Goal: Transaction & Acquisition: Purchase product/service

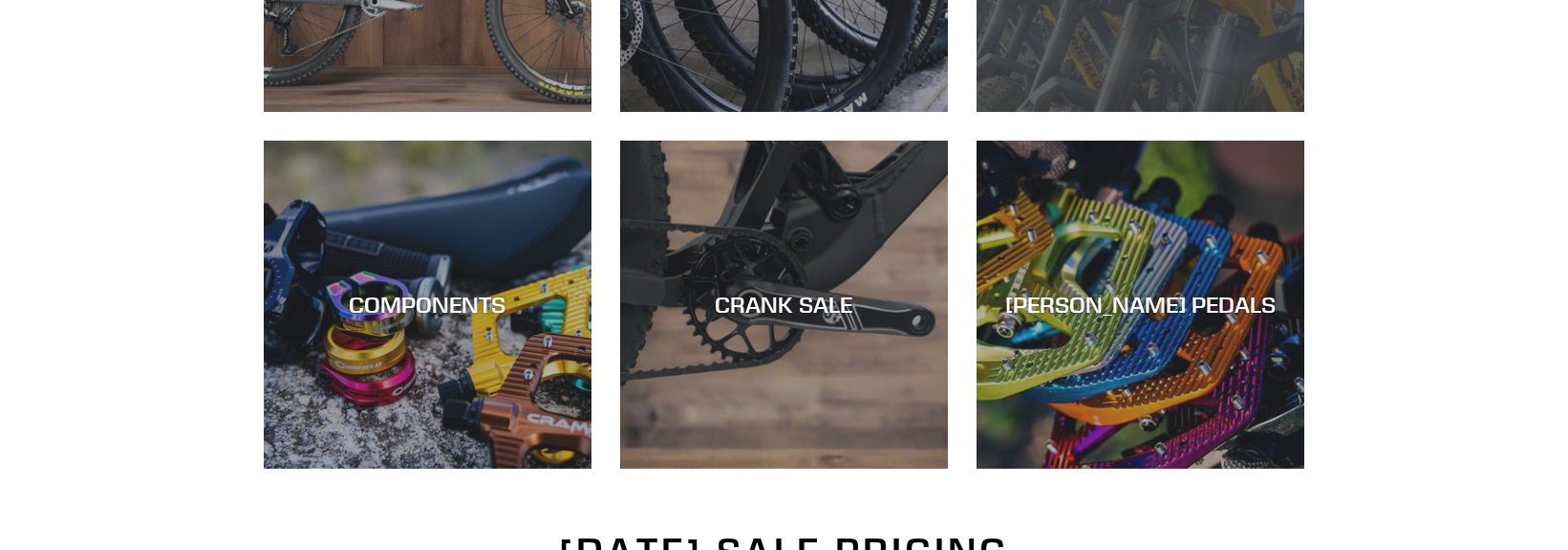
scroll to position [653, 0]
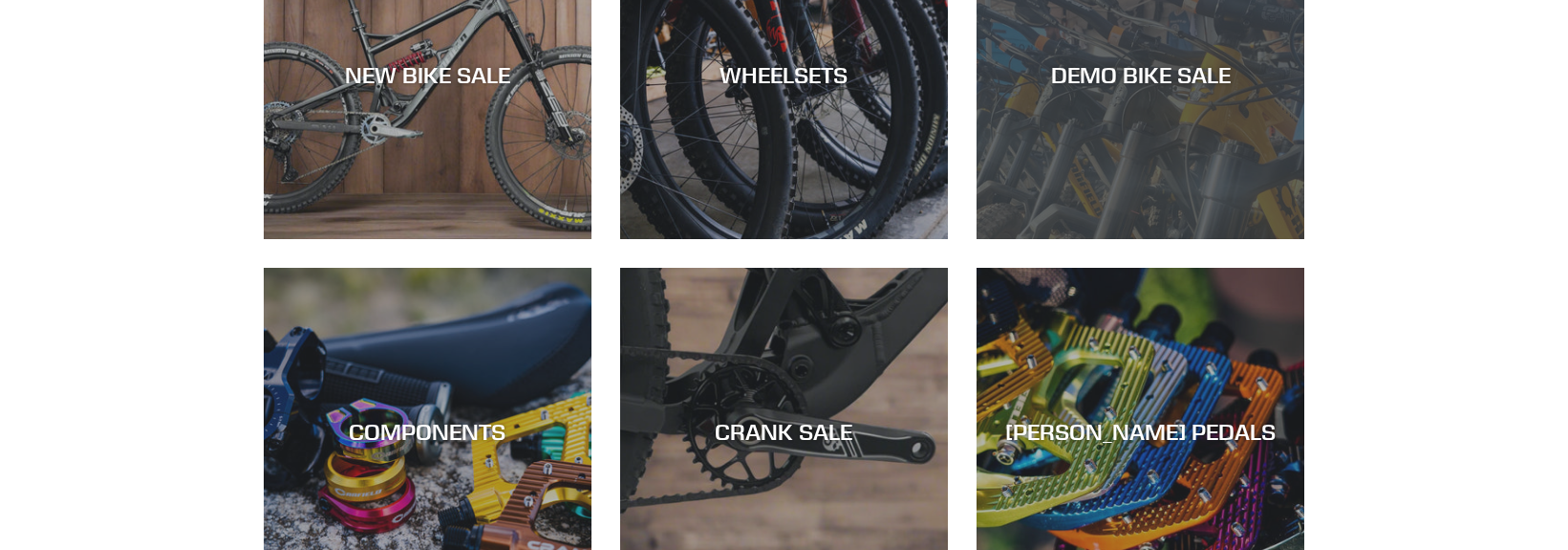
click at [1155, 239] on div "DEMO BIKE SALE" at bounding box center [1140, 239] width 328 height 0
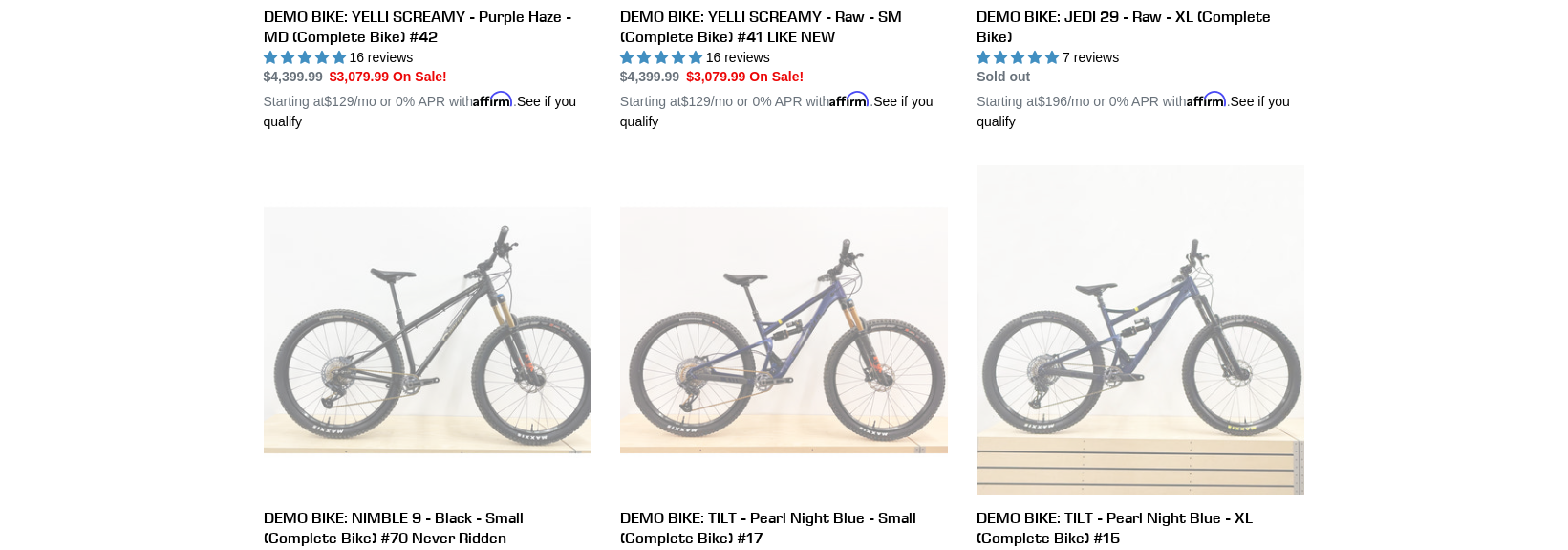
scroll to position [2039, 0]
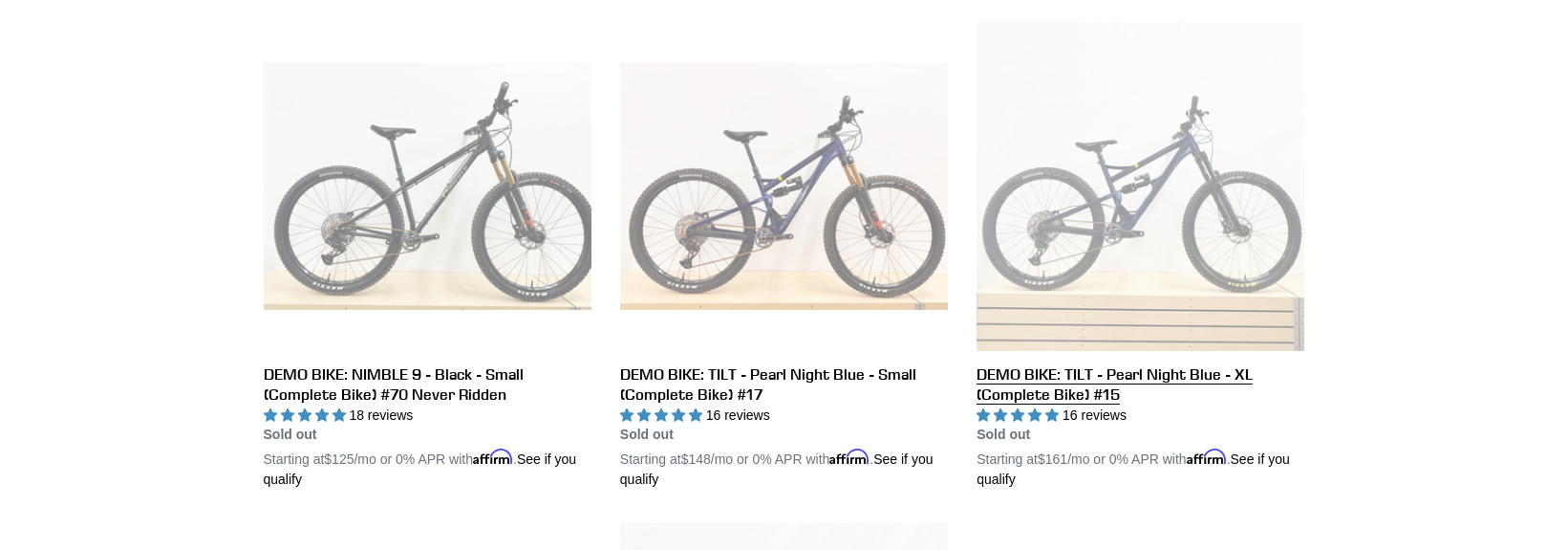
drag, startPoint x: 1099, startPoint y: 344, endPoint x: 1032, endPoint y: 382, distance: 77.0
click at [1032, 382] on link "DEMO BIKE: TILT - Pearl Night Blue - XL (Complete Bike) #15" at bounding box center [1140, 256] width 328 height 468
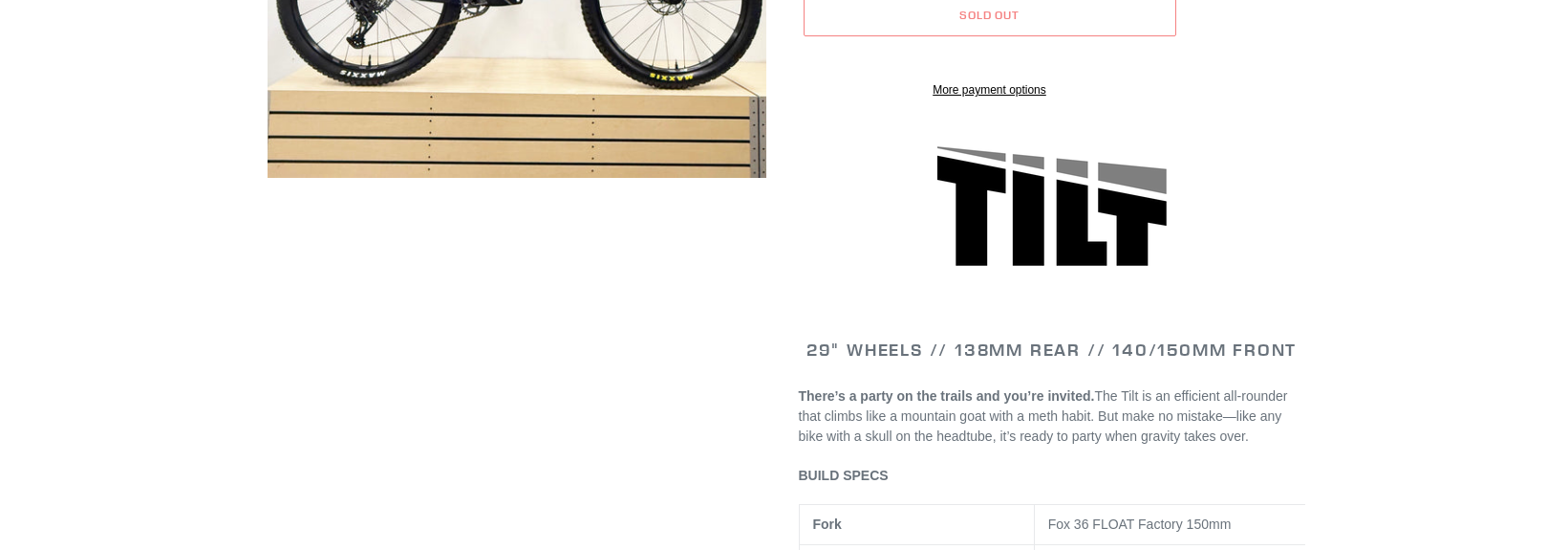
select select "highest-rating"
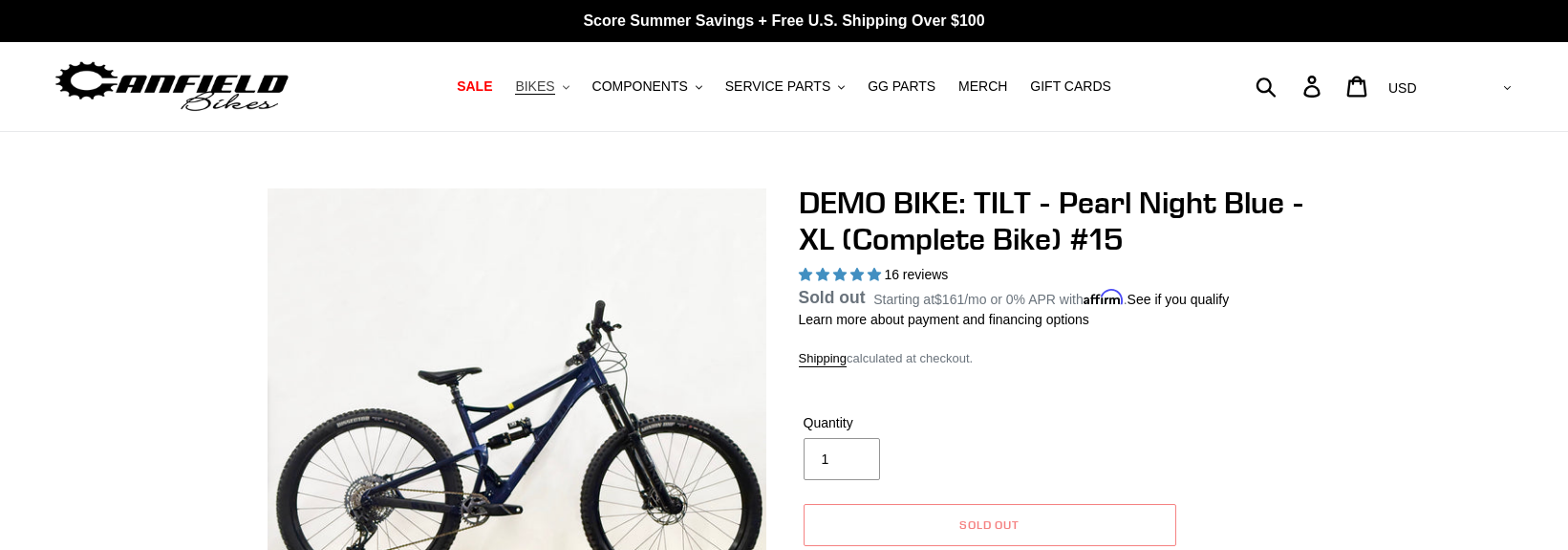
click at [555, 88] on span "BIKES" at bounding box center [535, 86] width 40 height 16
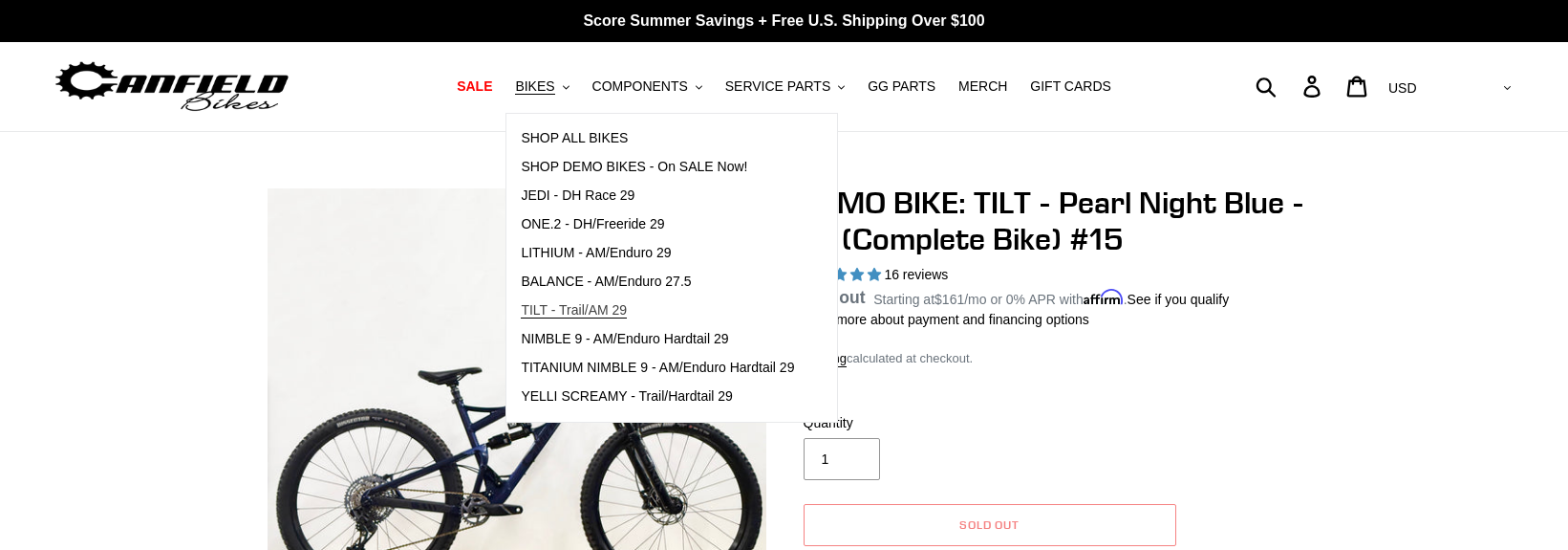
click at [784, 308] on link "TILT - Trail/AM 29" at bounding box center [657, 310] width 302 height 29
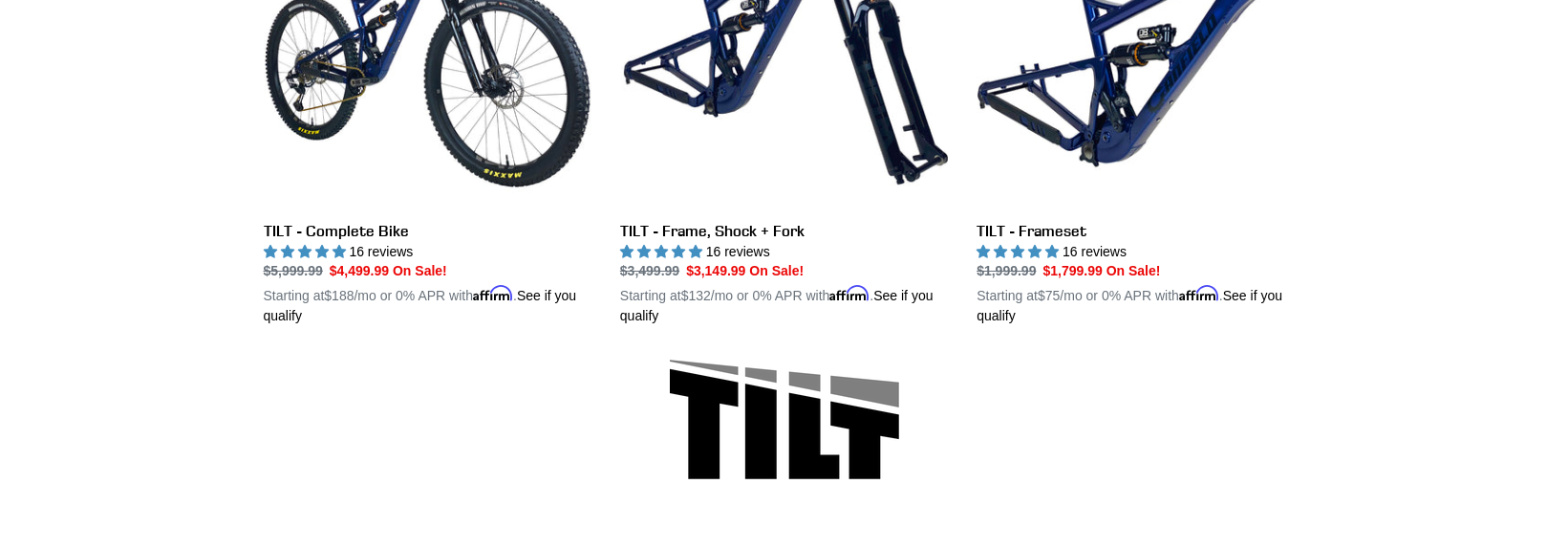
scroll to position [638, 0]
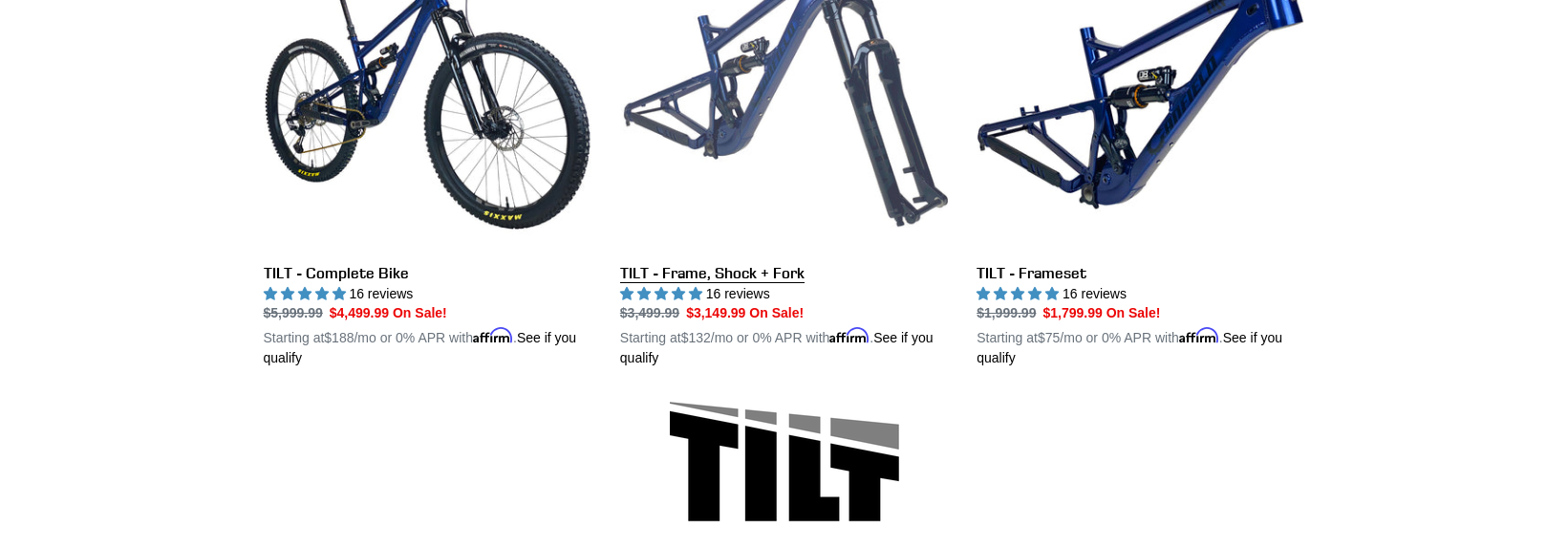
click at [719, 276] on link "TILT - Frame, Shock + Fork" at bounding box center [784, 146] width 328 height 448
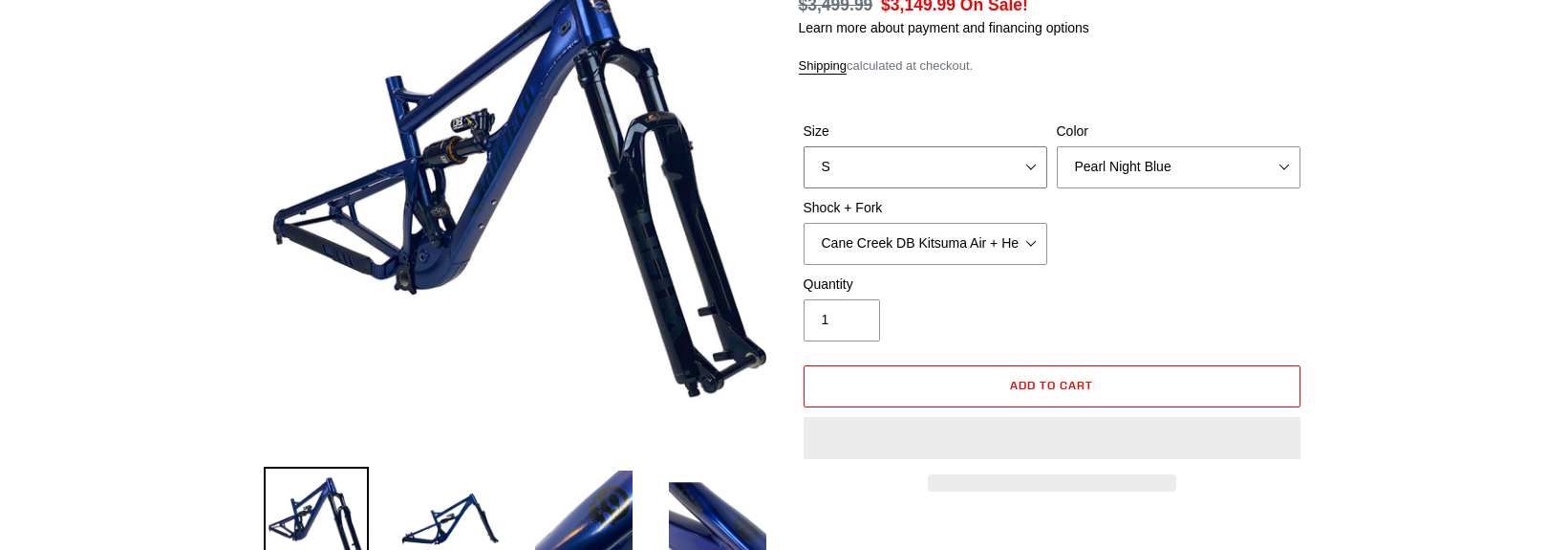
select select "highest-rating"
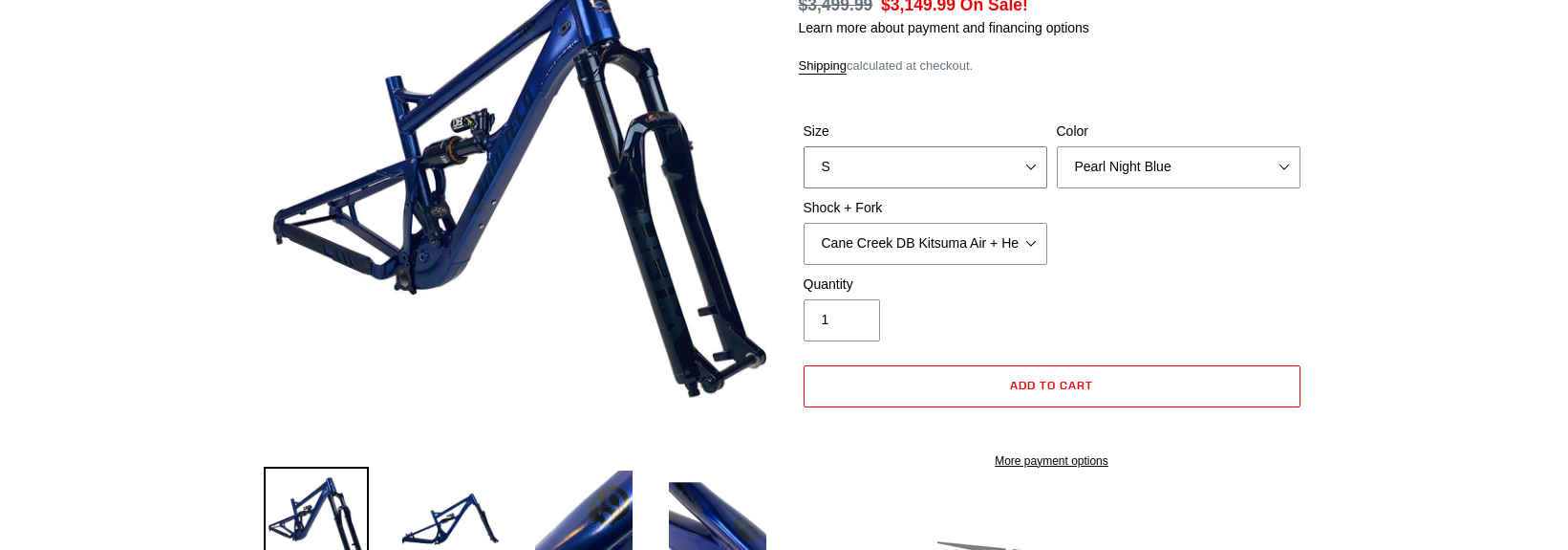
click at [974, 152] on select "S M L XL" at bounding box center [925, 167] width 244 height 42
select select "XL"
click at [803, 147] on select "S M L XL" at bounding box center [925, 167] width 244 height 42
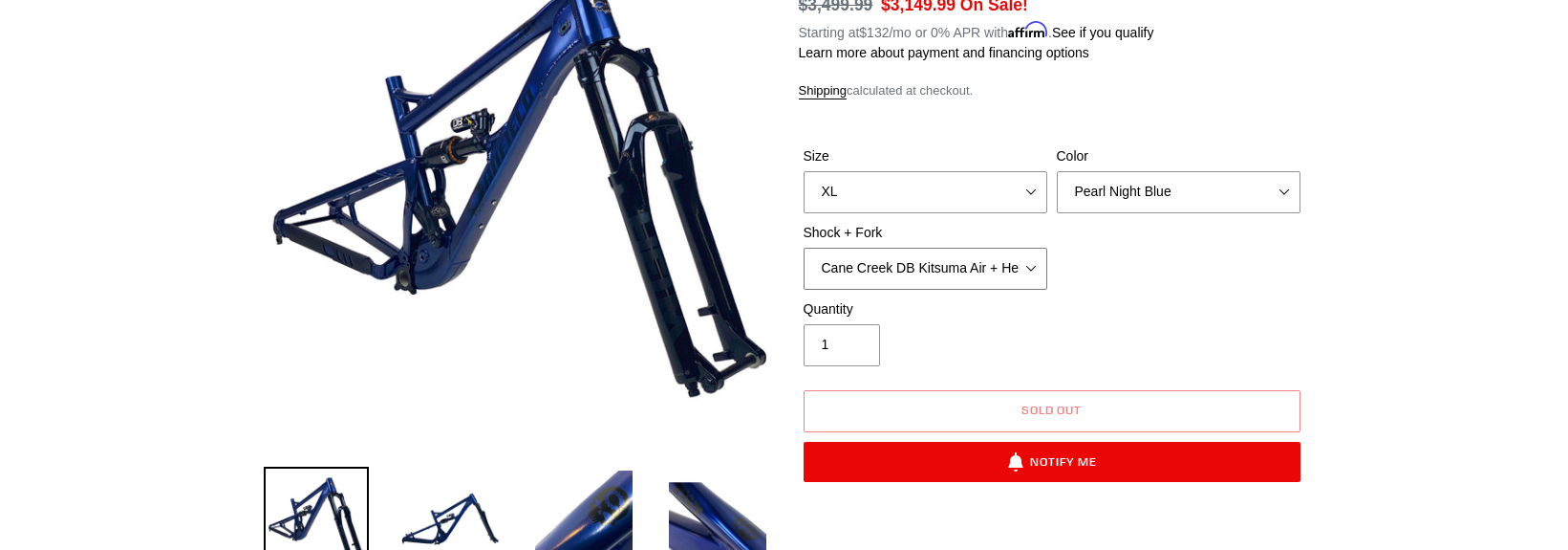
click at [1002, 254] on select "Cane Creek DB Kitsuma Air + Helm MKII 140mm Cane Creek DB Kitsuma Air + Fox 36 …" at bounding box center [925, 269] width 244 height 42
select select "Fox Float X + Fox 36 Grip X Factory 150mm"
click at [803, 248] on select "Cane Creek DB Kitsuma Air + Helm MKII 140mm Cane Creek DB Kitsuma Air + Fox 36 …" at bounding box center [925, 269] width 244 height 42
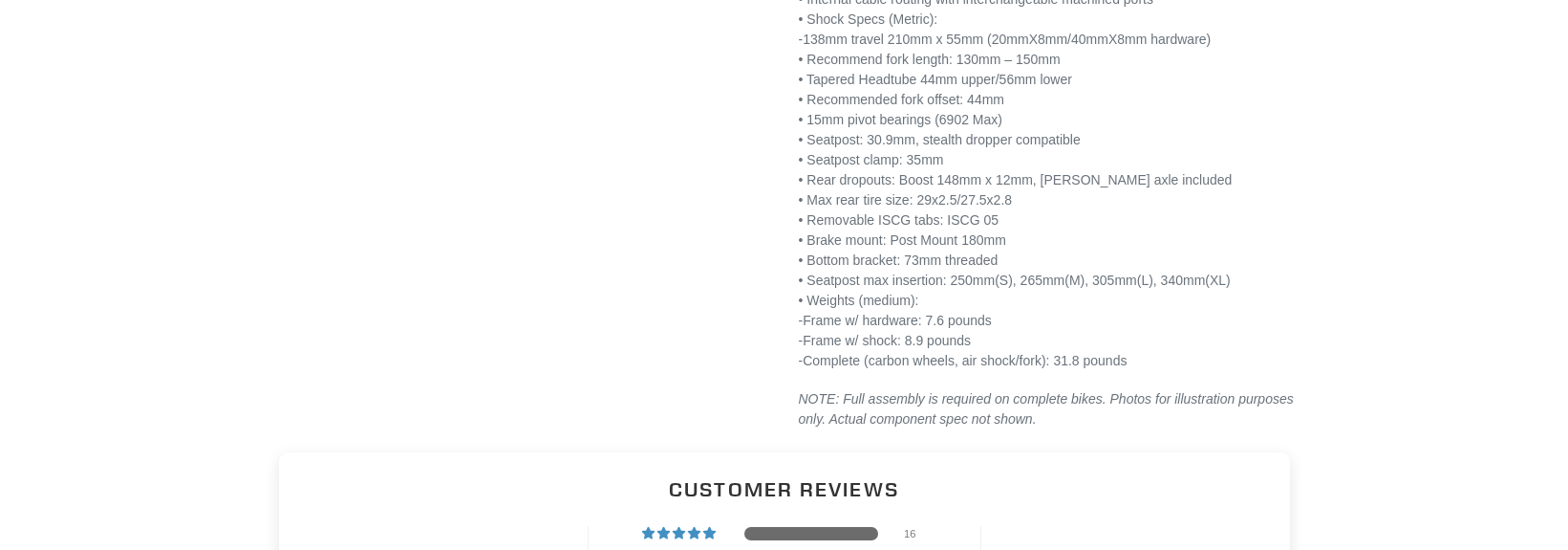
scroll to position [2550, 0]
